Goal: Check status: Check status

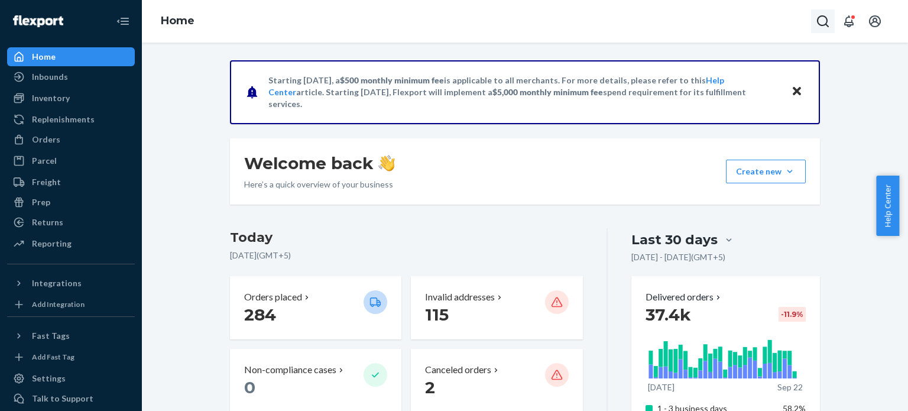
click at [829, 28] on icon "Open Search Box" at bounding box center [822, 21] width 14 height 14
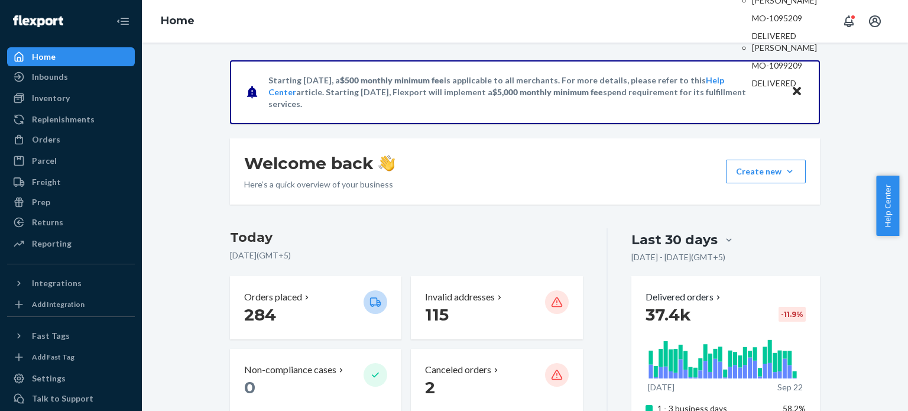
type input "1095209"
click at [444, 32] on div "Home 1095209 Ecommerce Orders [PERSON_NAME] MO-1095209 DELIVERED [PERSON_NAME] …" at bounding box center [525, 21] width 766 height 43
click at [430, 49] on div "Starting [DATE], a $500 monthly minimum fee is applicable to all merchants. For…" at bounding box center [525, 227] width 766 height 368
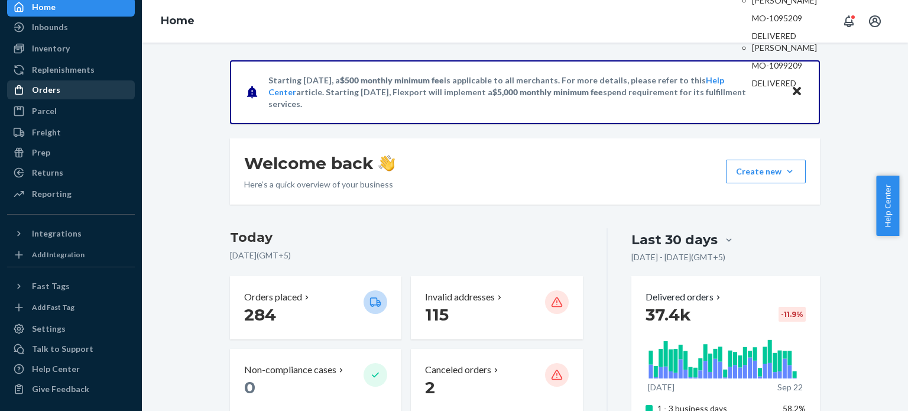
click at [63, 94] on div "Orders" at bounding box center [70, 90] width 125 height 17
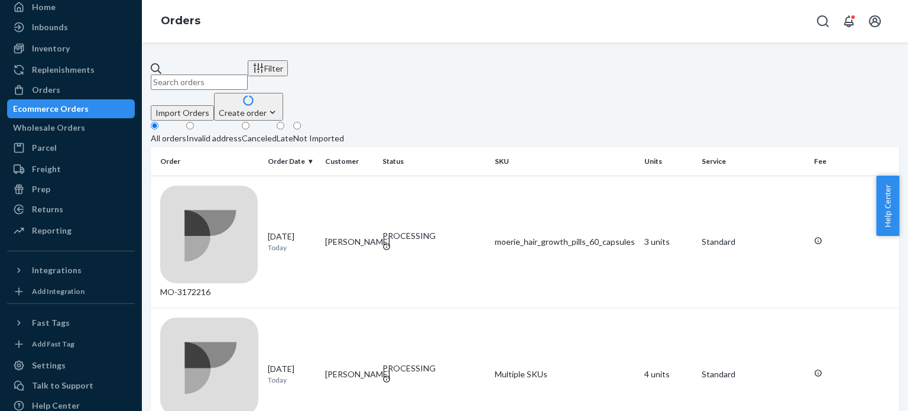
click at [255, 58] on div "Filter Import Orders Create order Ecommerce order Removal order All orders Inva…" at bounding box center [525, 227] width 766 height 368
click at [248, 75] on input "text" at bounding box center [199, 81] width 97 height 15
paste input "1095209"
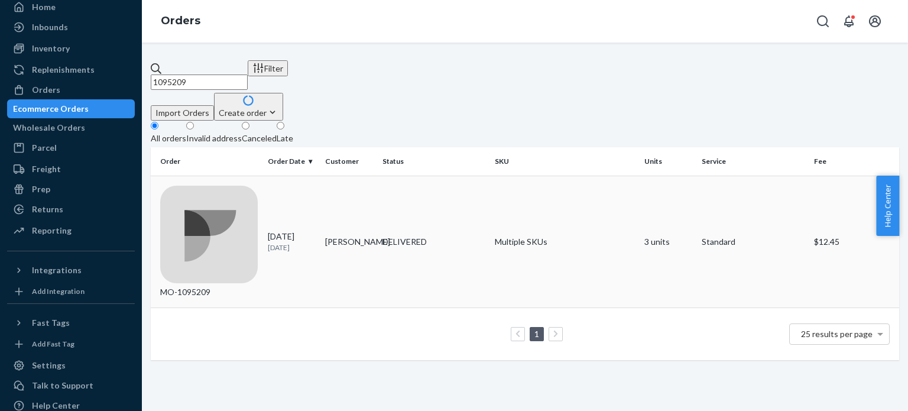
type input "1095209"
click at [209, 188] on div "MO-1095209" at bounding box center [209, 242] width 98 height 113
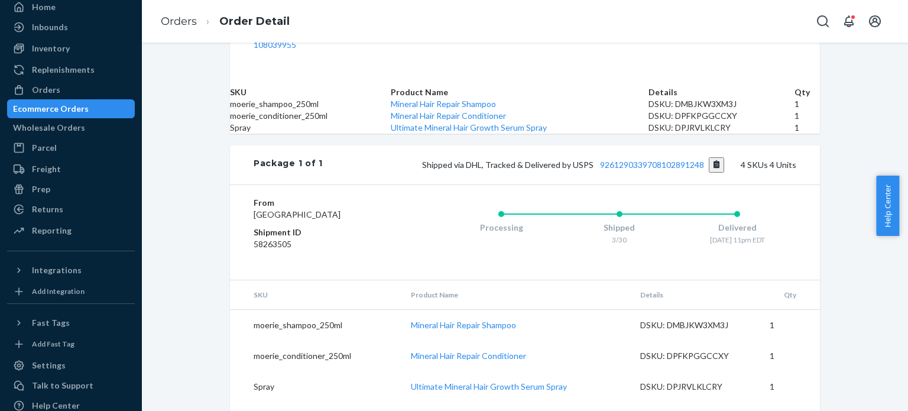
scroll to position [227, 0]
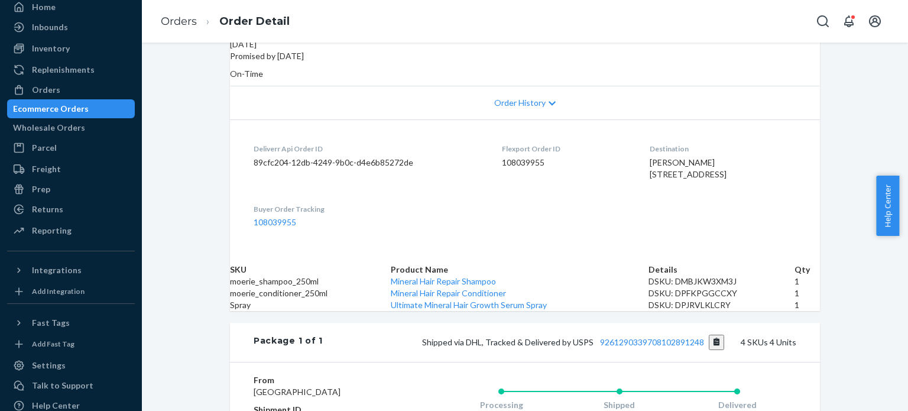
click at [502, 157] on dd "108039955" at bounding box center [566, 163] width 128 height 12
copy dd "108039955"
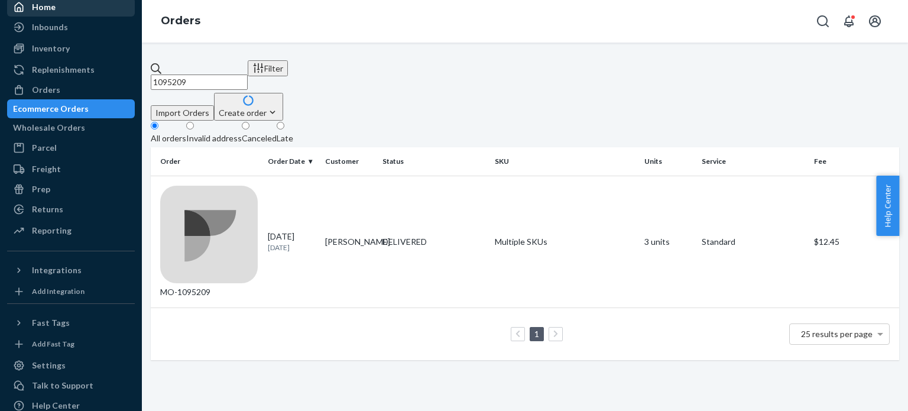
click at [245, 74] on input "1095209" at bounding box center [199, 81] width 97 height 15
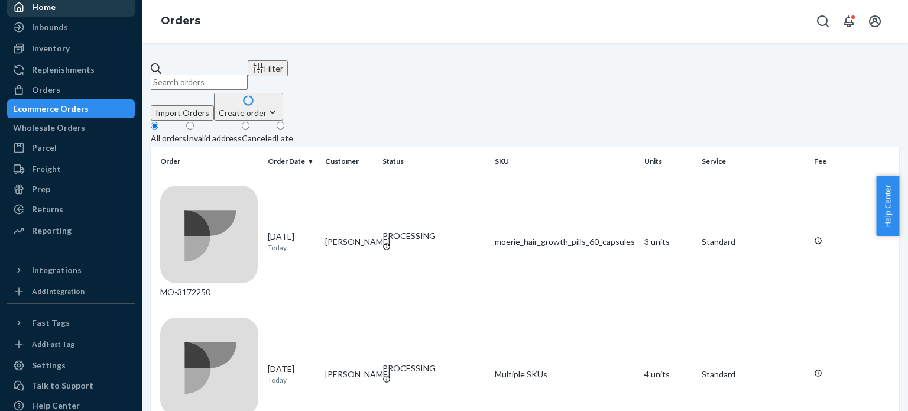
paste input "29567"
click at [248, 74] on input "mo 29567" at bounding box center [199, 81] width 97 height 15
paste input "[EMAIL_ADDRESS][DOMAIN_NAME]"
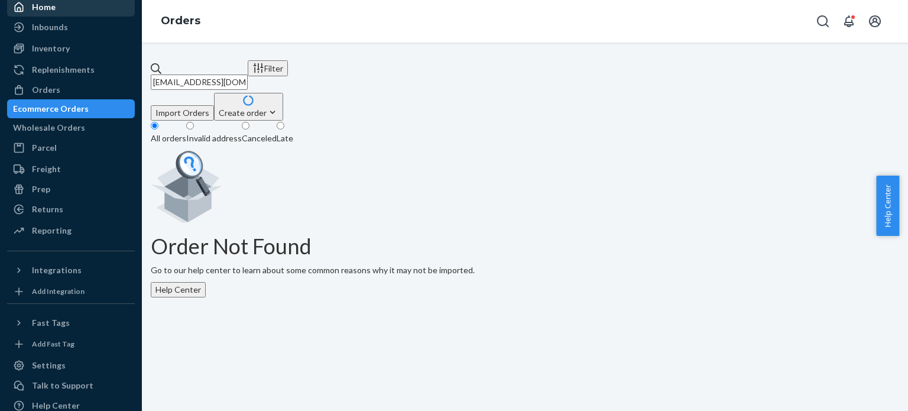
click at [248, 74] on input "[EMAIL_ADDRESS][DOMAIN_NAME]" at bounding box center [199, 81] width 97 height 15
paste input "[EMAIL_ADDRESS]"
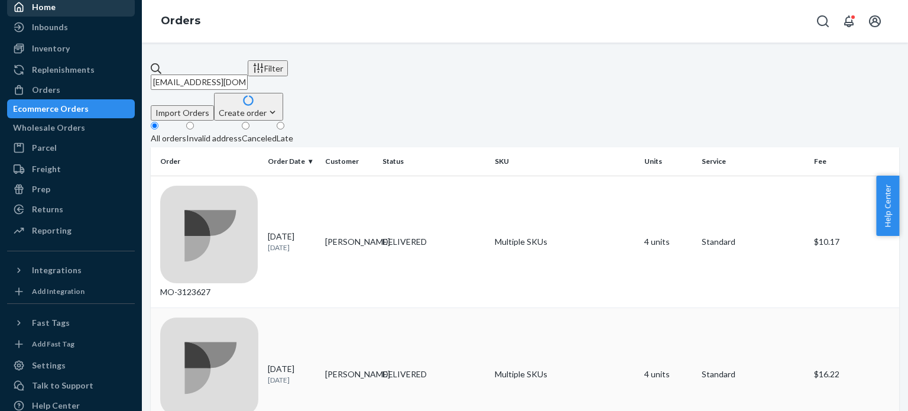
type input "[EMAIL_ADDRESS][DOMAIN_NAME]"
click at [223, 317] on div "MO-2956782" at bounding box center [209, 373] width 98 height 113
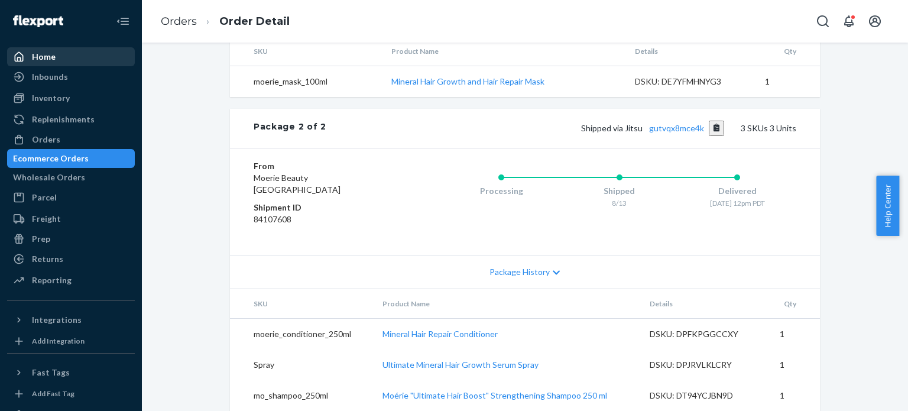
click at [57, 65] on div "Home" at bounding box center [70, 56] width 125 height 17
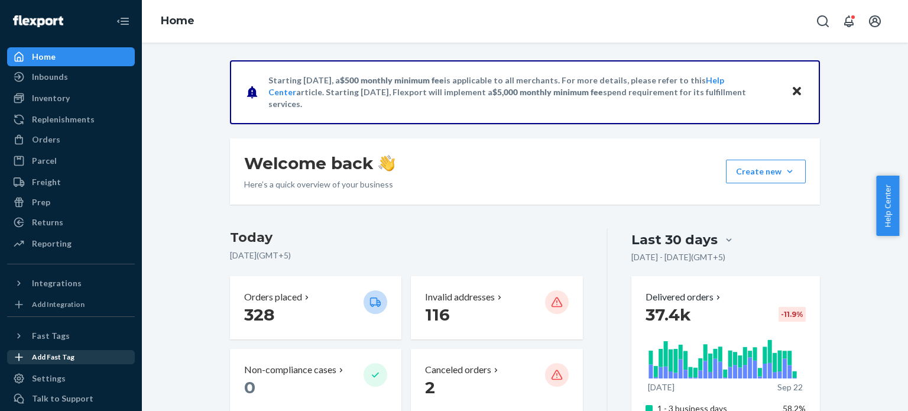
scroll to position [50, 0]
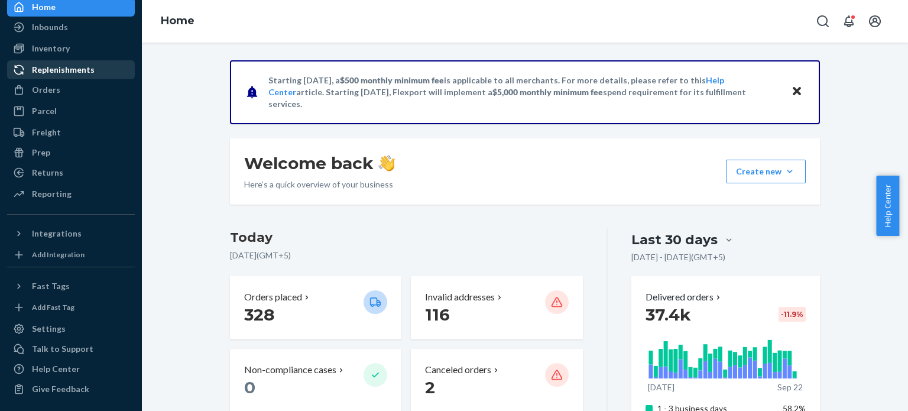
click at [53, 78] on link "Replenishments" at bounding box center [71, 69] width 128 height 19
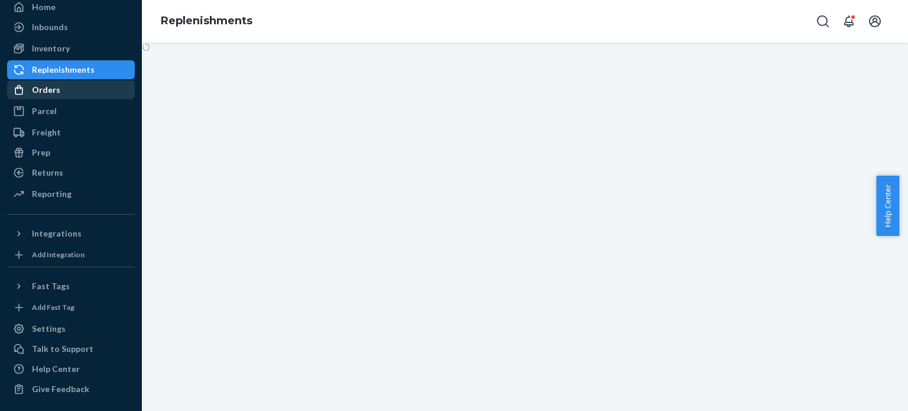
click at [52, 99] on link "Orders" at bounding box center [71, 89] width 128 height 19
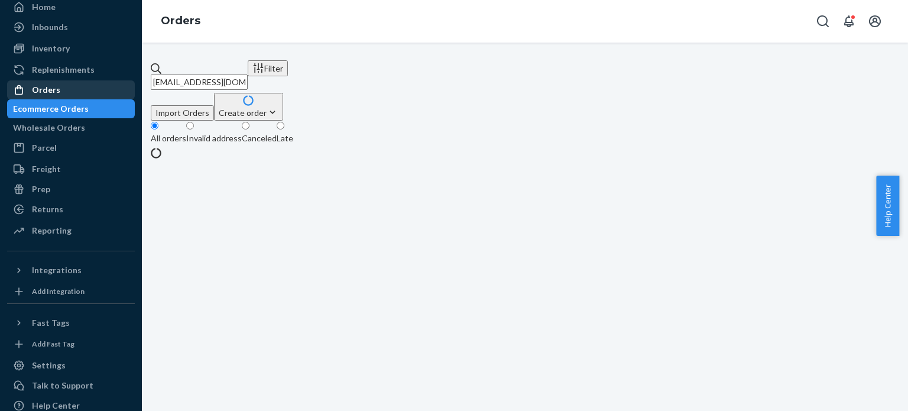
click at [52, 95] on div "Orders" at bounding box center [70, 90] width 125 height 17
